Goal: Communication & Community: Answer question/provide support

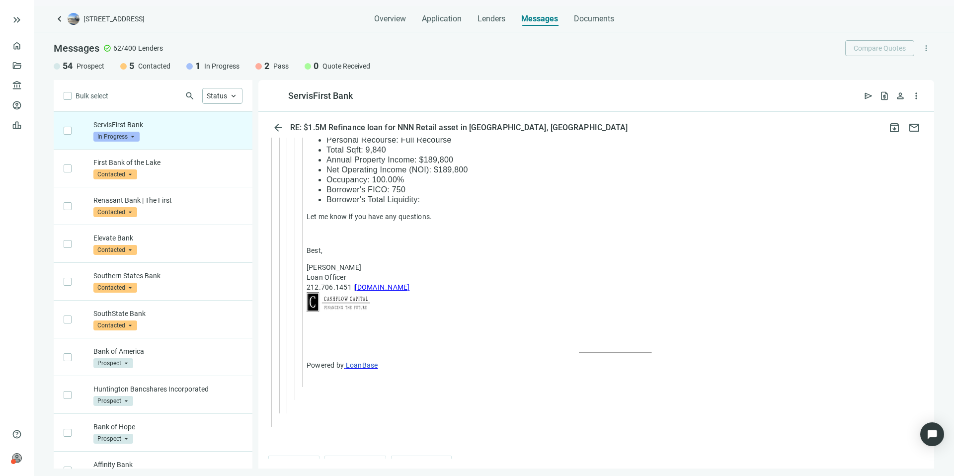
scroll to position [2630, 0]
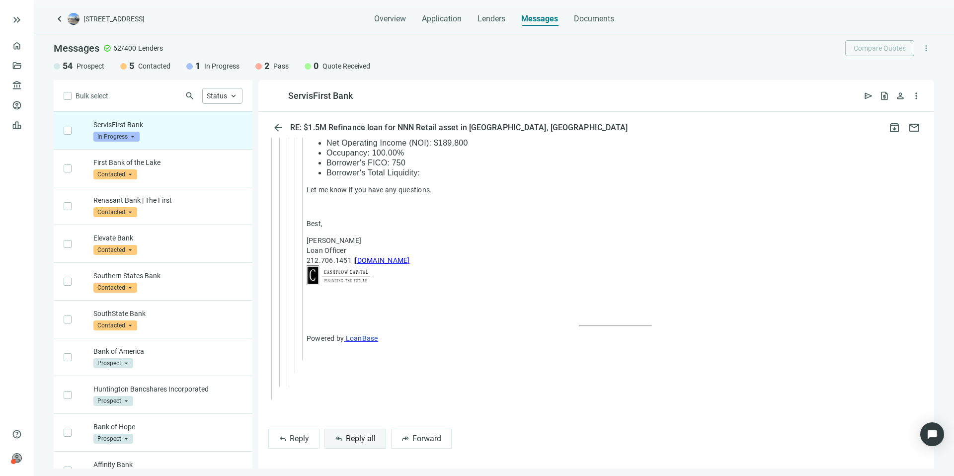
click at [368, 435] on span "Reply all" at bounding box center [361, 438] width 30 height 9
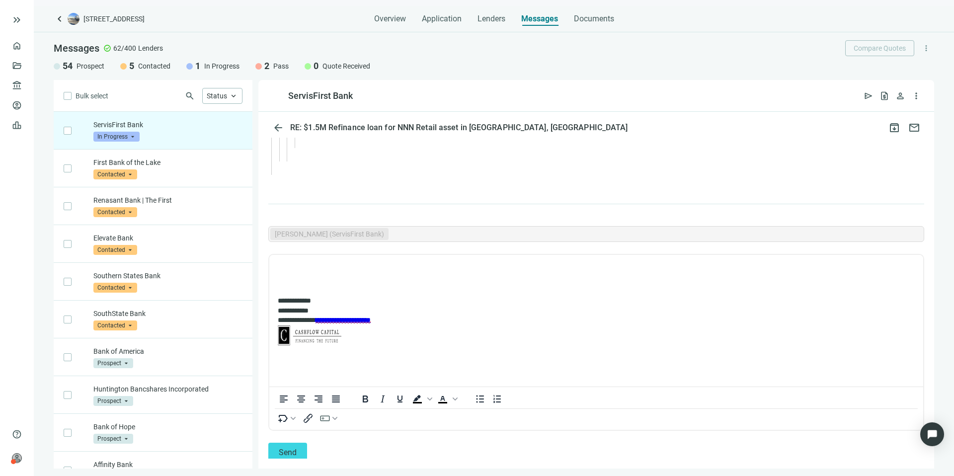
scroll to position [2877, 0]
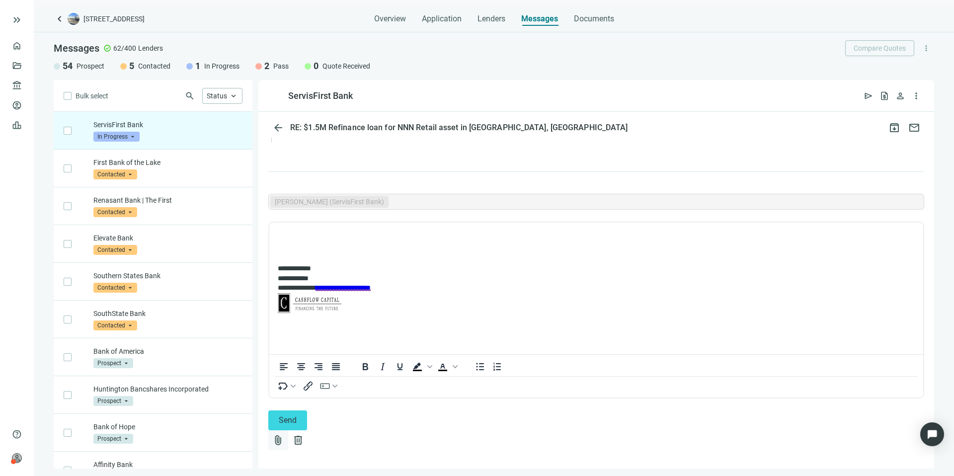
click at [284, 434] on span "attach_file" at bounding box center [278, 440] width 12 height 12
click at [802, 389] on span "Сhoose from deal documents" at bounding box center [757, 392] width 90 height 8
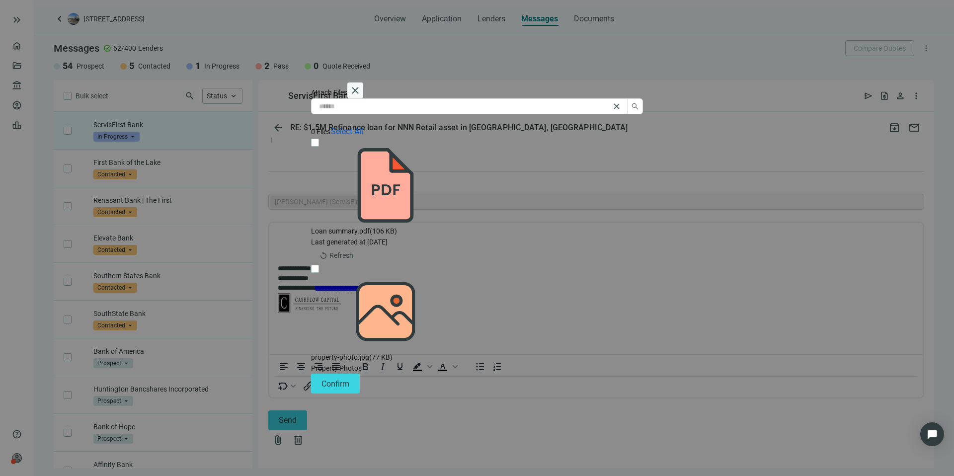
click at [361, 96] on span "close" at bounding box center [355, 91] width 12 height 12
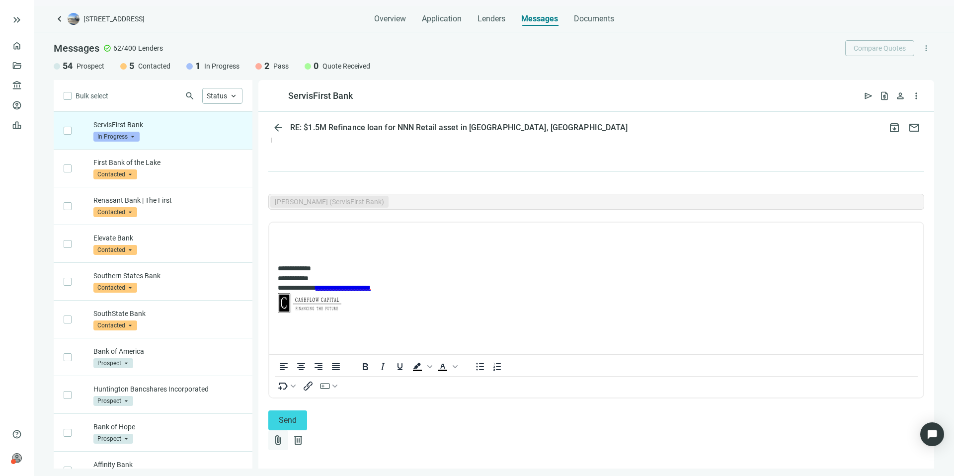
click at [284, 434] on span "attach_file" at bounding box center [278, 440] width 12 height 12
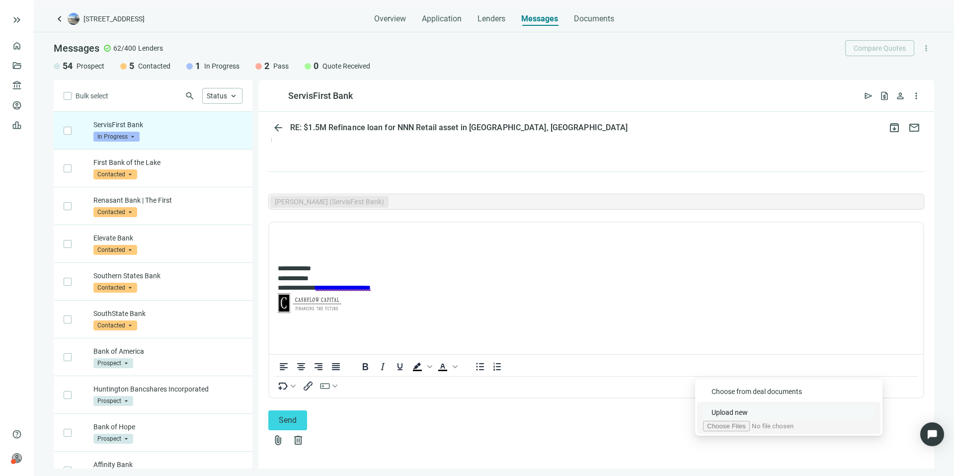
click at [838, 409] on button "Upload new" at bounding box center [788, 413] width 171 height 16
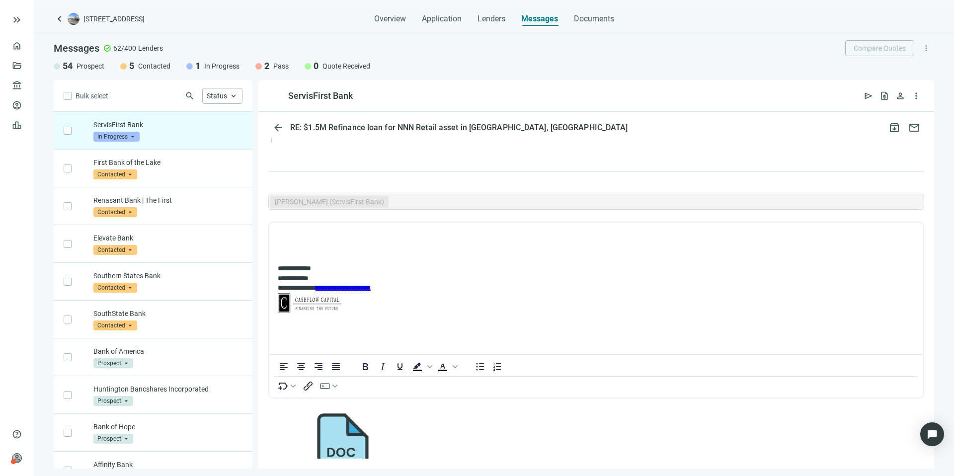
scroll to position [2909, 0]
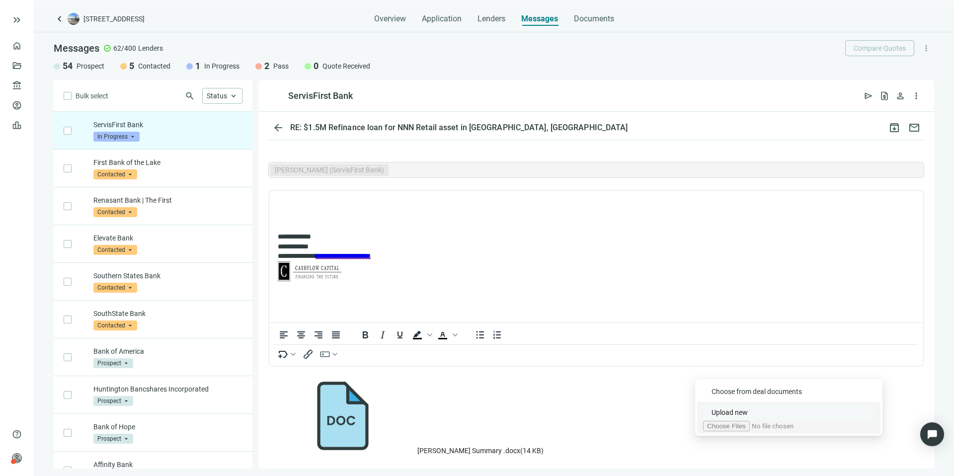
click at [748, 409] on span "Upload new" at bounding box center [730, 413] width 36 height 8
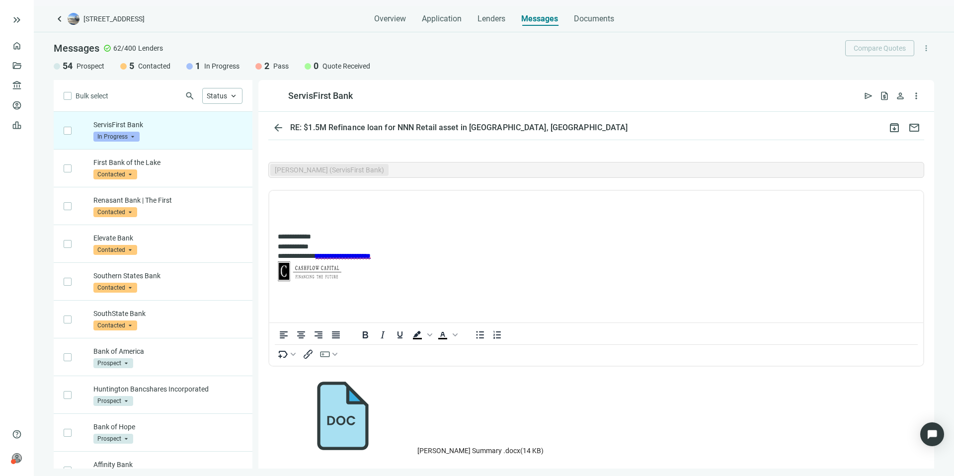
scroll to position [2937, 0]
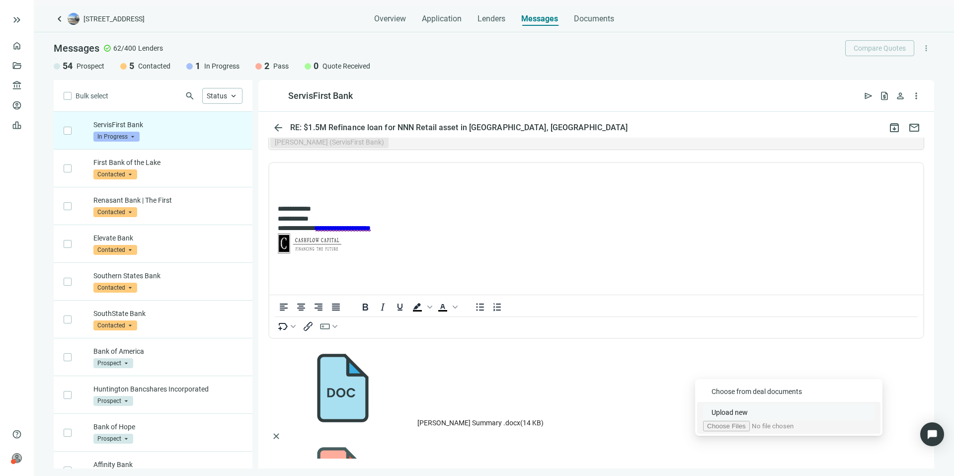
click at [833, 409] on button "Upload new" at bounding box center [788, 413] width 171 height 16
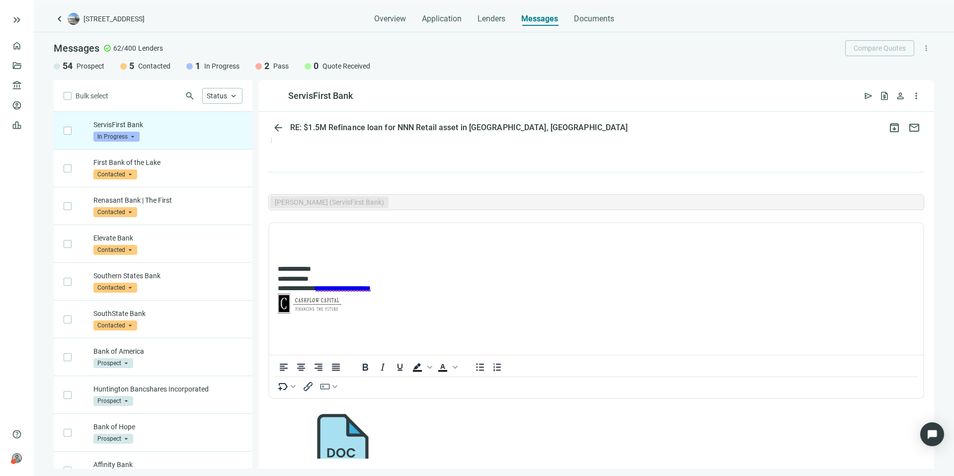
scroll to position [2875, 0]
click at [395, 238] on p "Rich Text Area. Press ALT-0 for help." at bounding box center [596, 237] width 637 height 10
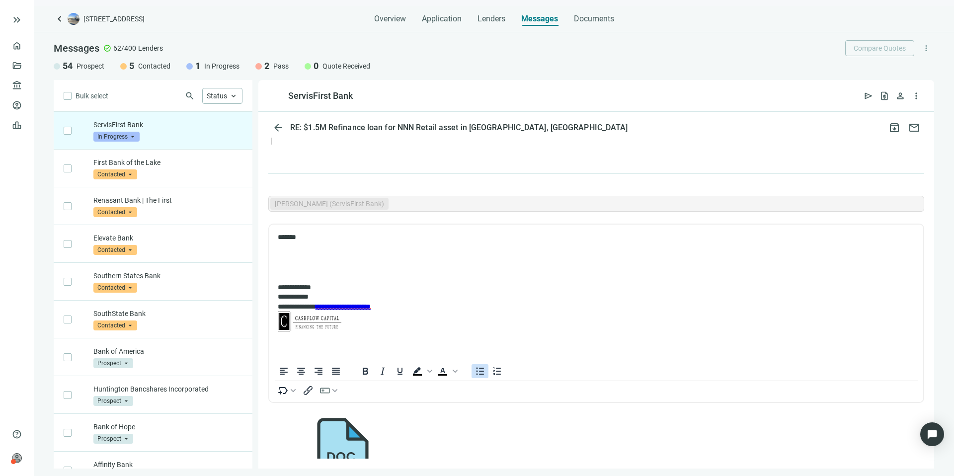
click at [486, 377] on icon "Bullet list" at bounding box center [480, 371] width 12 height 12
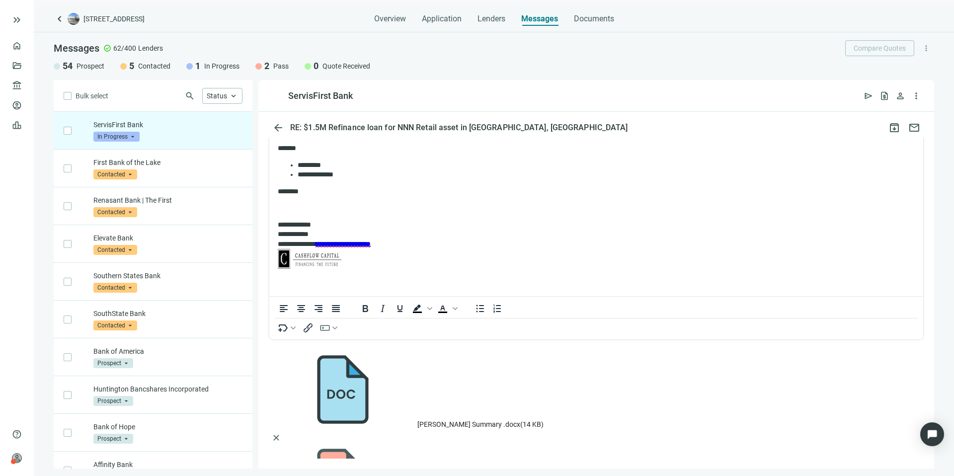
scroll to position [2965, 0]
